Goal: Find specific page/section: Find specific page/section

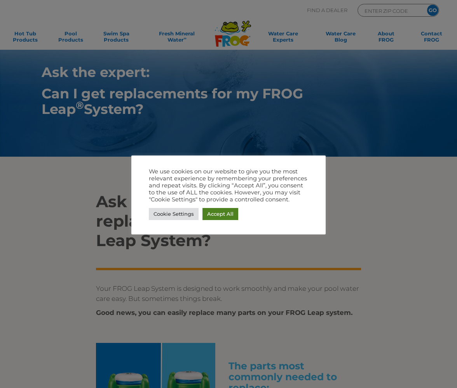
click at [210, 218] on link "Accept All" at bounding box center [221, 214] width 36 height 12
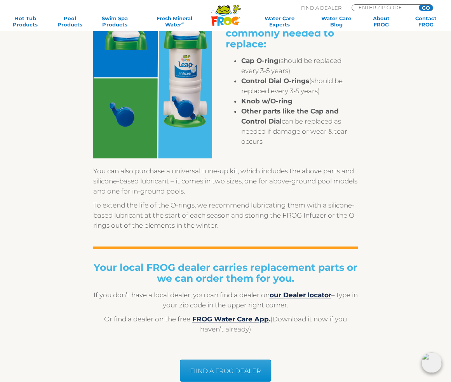
scroll to position [389, 0]
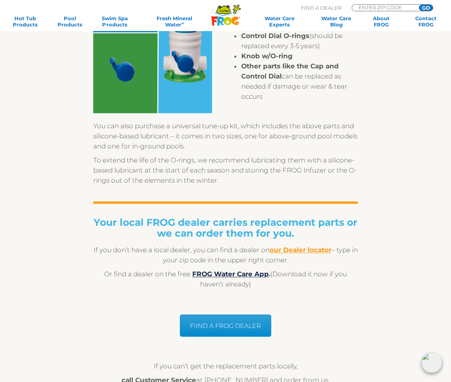
click at [303, 253] on b "our Dealer locator" at bounding box center [300, 250] width 62 height 8
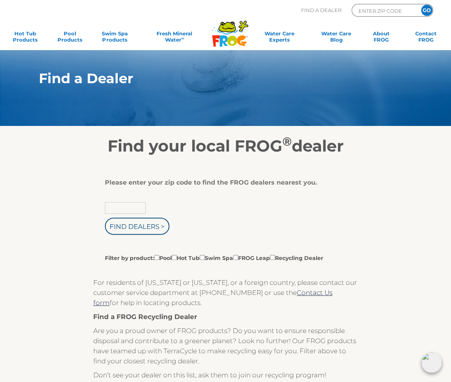
click at [141, 205] on input "text" at bounding box center [125, 208] width 41 height 12
type input "60629"
click at [105, 218] on input "Find Dealers >" at bounding box center [137, 226] width 65 height 17
click at [145, 226] on input "Find Dealers >" at bounding box center [137, 226] width 65 height 17
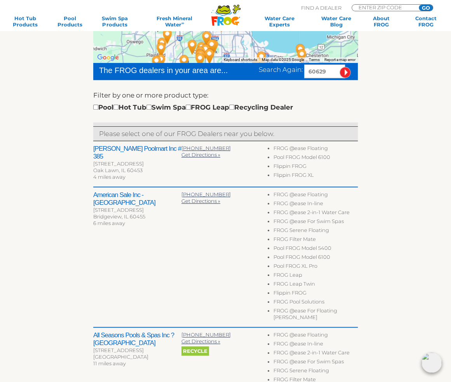
scroll to position [194, 0]
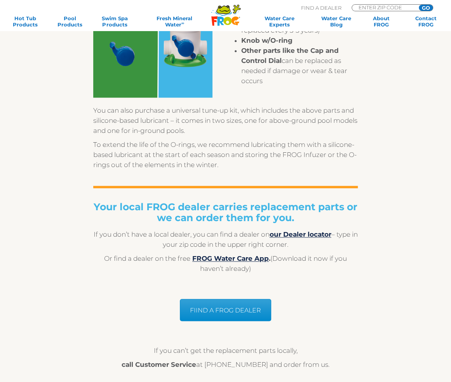
scroll to position [389, 0]
